Goal: Task Accomplishment & Management: Use online tool/utility

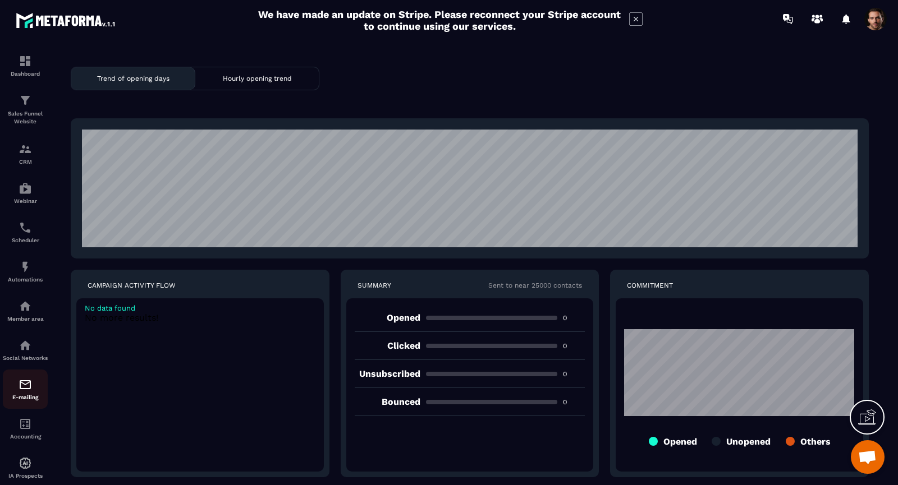
click at [27, 392] on img at bounding box center [25, 384] width 13 height 13
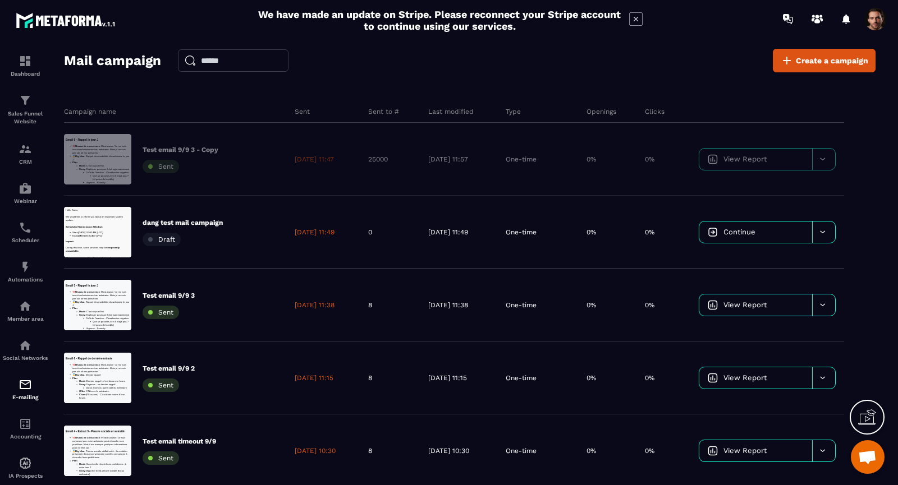
click at [585, 61] on div "Mail campaign Create a campaign" at bounding box center [469, 61] width 811 height 24
